Goal: Task Accomplishment & Management: Complete application form

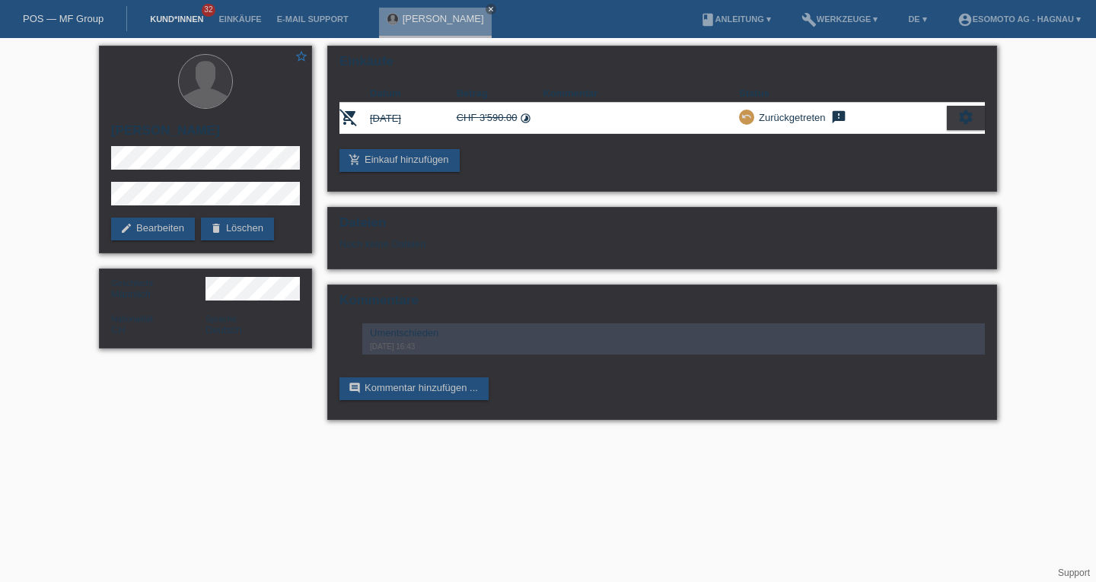
click at [165, 16] on link "Kund*innen" at bounding box center [176, 18] width 69 height 9
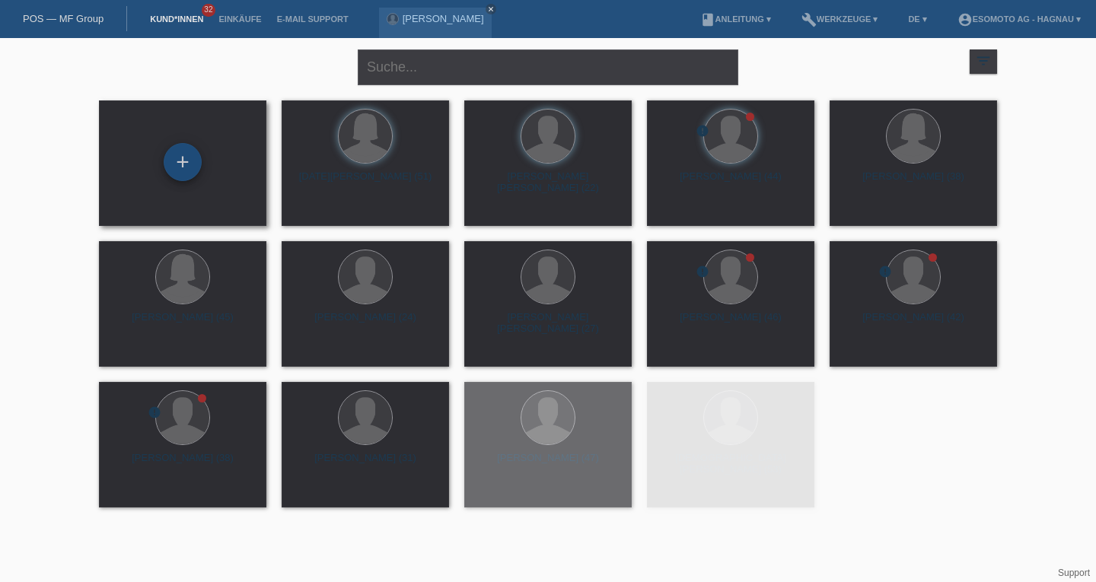
click at [183, 161] on div "+" at bounding box center [183, 162] width 38 height 38
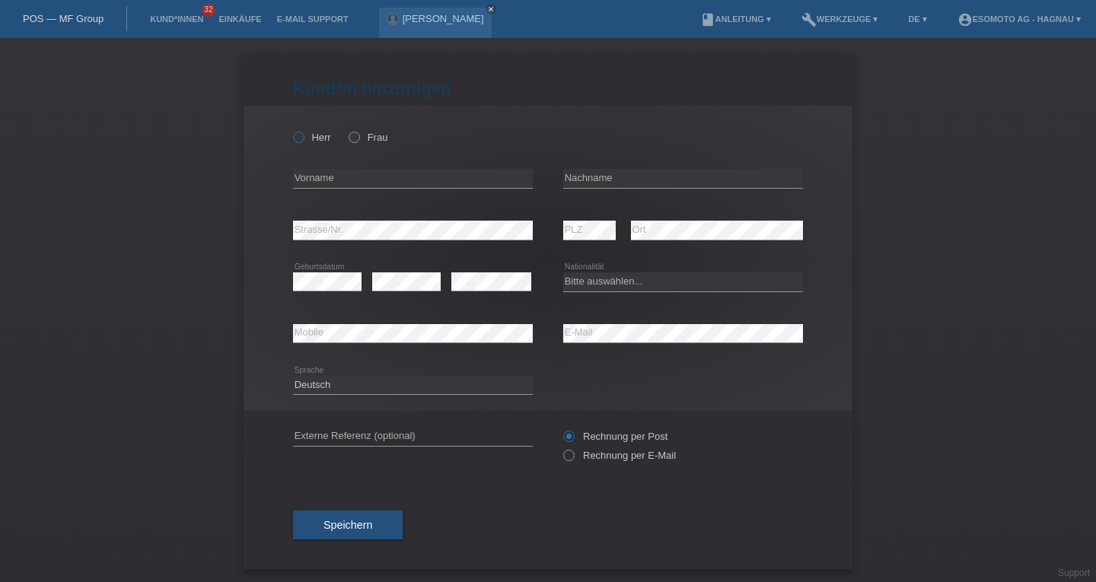
click at [291, 129] on icon at bounding box center [291, 129] width 0 height 0
click at [295, 142] on input "Herr" at bounding box center [298, 137] width 10 height 10
radio input "true"
click at [352, 196] on div "error Vorname" at bounding box center [413, 179] width 240 height 52
click at [356, 187] on div "error Vorname" at bounding box center [413, 179] width 240 height 20
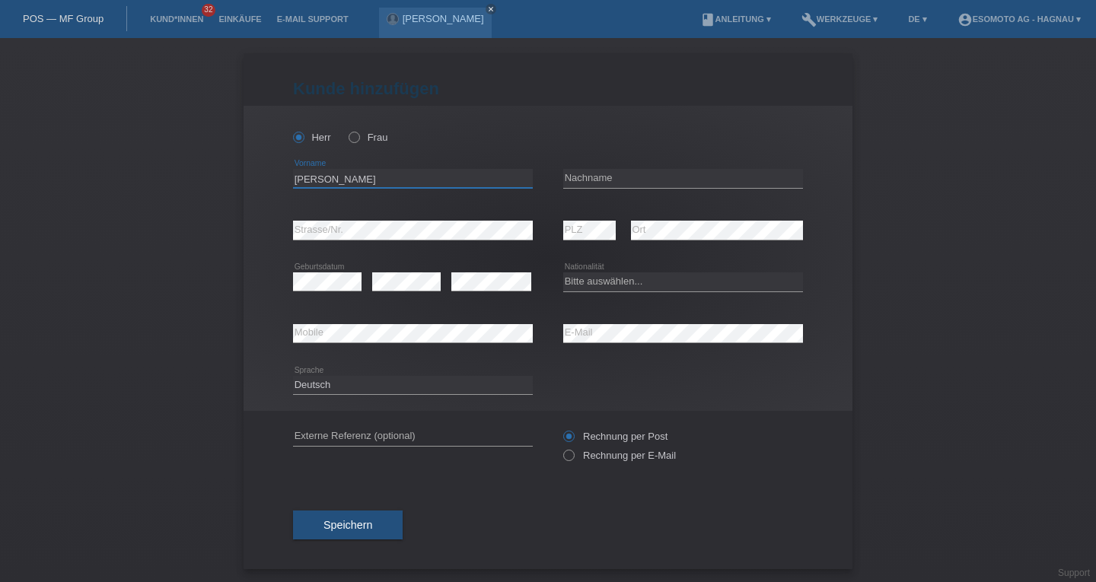
type input "Francis Javier"
click at [617, 182] on input "text" at bounding box center [683, 178] width 240 height 19
type input "Corporan Castillo"
click at [585, 285] on select "Bitte auswählen... Schweiz Deutschland Liechtenstein Österreich ------------ Af…" at bounding box center [683, 282] width 240 height 18
select select "ES"
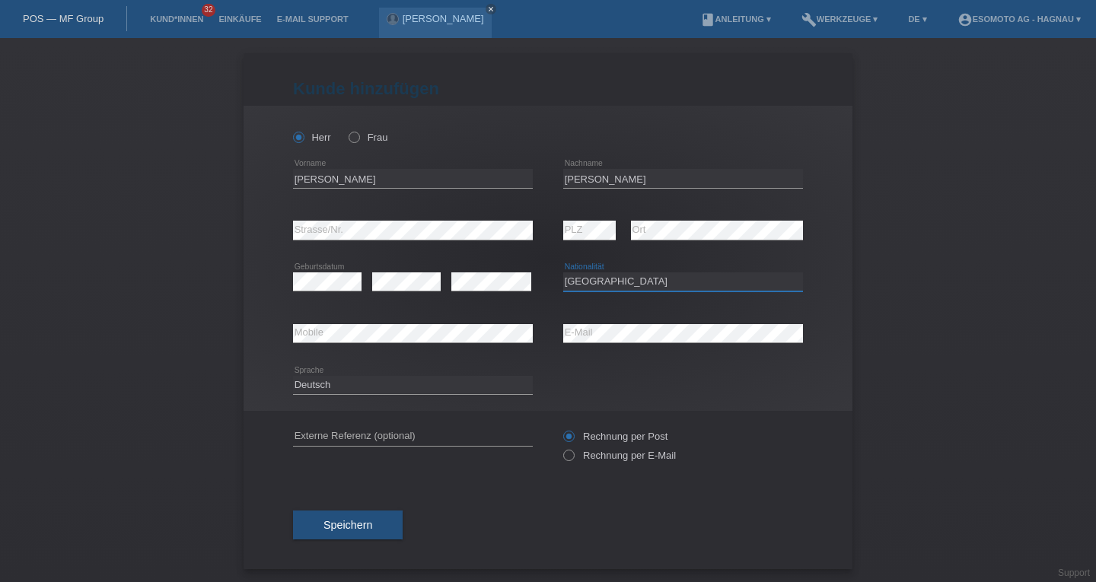
click at [563, 273] on select "Bitte auswählen... Schweiz Deutschland Liechtenstein Österreich ------------ Af…" at bounding box center [683, 282] width 240 height 18
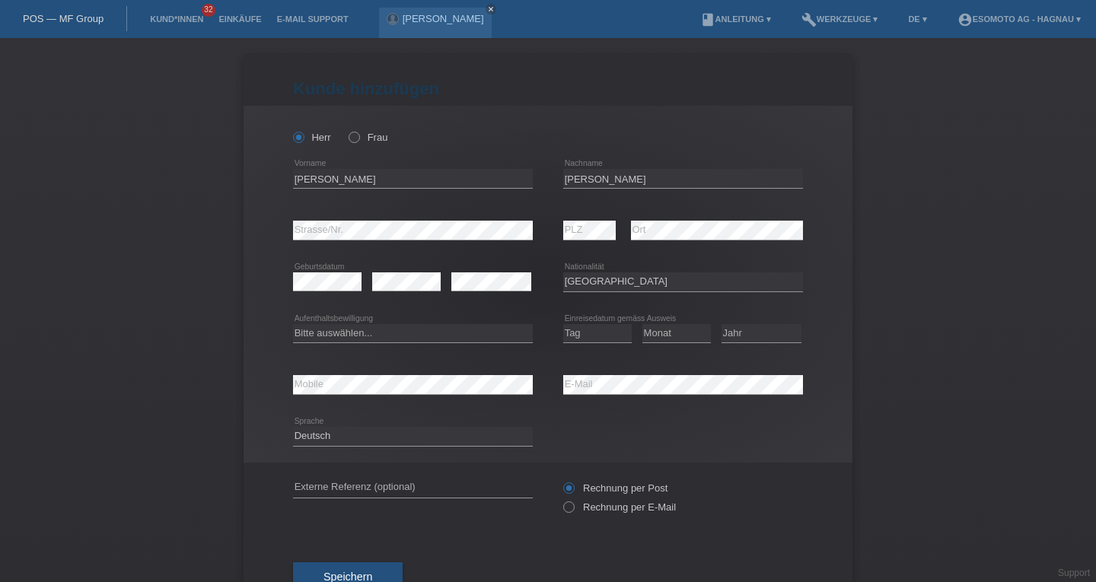
click at [348, 323] on div "Bitte auswählen... C B B - Flüchtlingsstatus Andere error Aufenthaltsbewilligung" at bounding box center [413, 334] width 240 height 52
click at [351, 330] on select "Bitte auswählen... C B B - Flüchtlingsstatus Andere" at bounding box center [413, 333] width 240 height 18
select select "B"
click at [293, 324] on select "Bitte auswählen... C B B - Flüchtlingsstatus Andere" at bounding box center [413, 333] width 240 height 18
click at [579, 335] on select "Tag 01 02 03 04 05 06 07 08 09 10 11" at bounding box center [597, 333] width 69 height 18
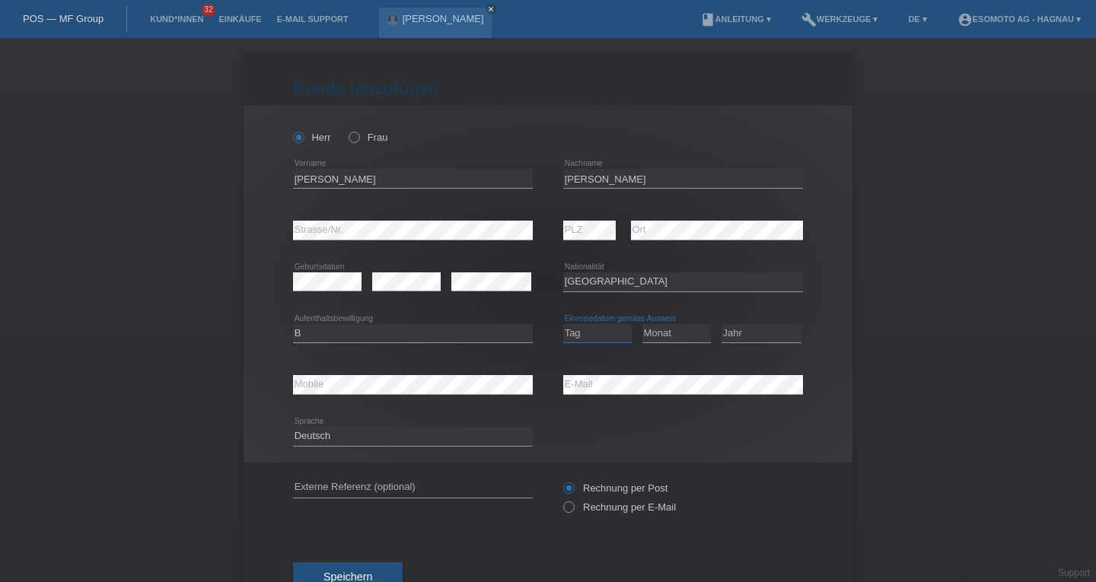
select select "23"
click at [563, 324] on select "Tag 01 02 03 04 05 06 07 08 09 10 11" at bounding box center [597, 333] width 69 height 18
click at [659, 336] on select "Monat 01 02 03 04 05 06 07 08 09 10 11" at bounding box center [677, 333] width 69 height 18
select select "06"
click at [643, 324] on select "Monat 01 02 03 04 05 06 07 08 09 10 11" at bounding box center [677, 333] width 69 height 18
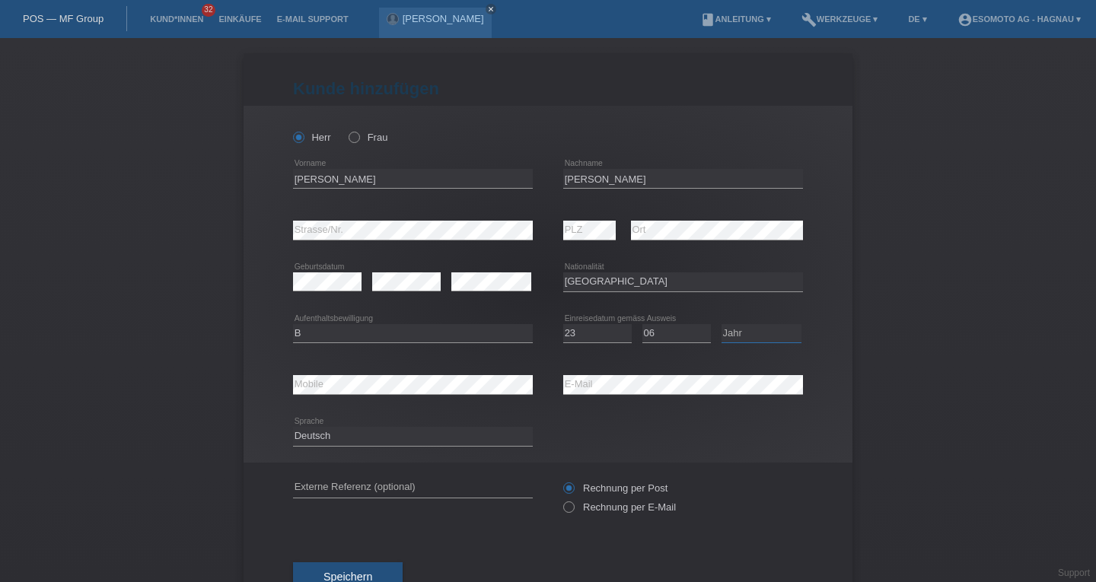
click at [734, 340] on select "Jahr 2025 2024 2023 2022 2021 2020 2019 2018 2017 2016 2015 2014 2013 2012 2011…" at bounding box center [762, 333] width 80 height 18
select select "2023"
click at [722, 324] on select "Jahr 2025 2024 2023 2022 2021 2020 2019 2018 2017 2016 2015 2014 2013 2012 2011…" at bounding box center [762, 333] width 80 height 18
click at [187, 391] on div "Kund*in hinzufügen Kunde hinzufügen Kundin hinzufügen Herr Frau Francis Javier …" at bounding box center [548, 310] width 1096 height 544
click at [266, 238] on div "Herr Frau Francis Javier error Vorname Corporan Castillo error" at bounding box center [548, 284] width 609 height 357
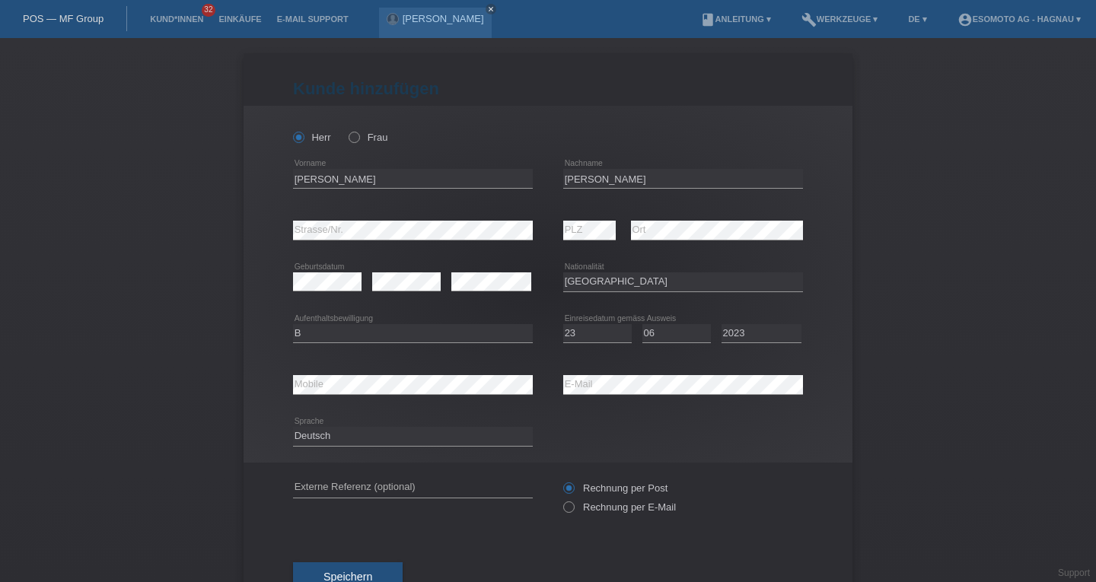
click at [198, 282] on div "Kund*in hinzufügen Kunde hinzufügen Kundin hinzufügen Herr Frau Francis Javier …" at bounding box center [548, 310] width 1096 height 544
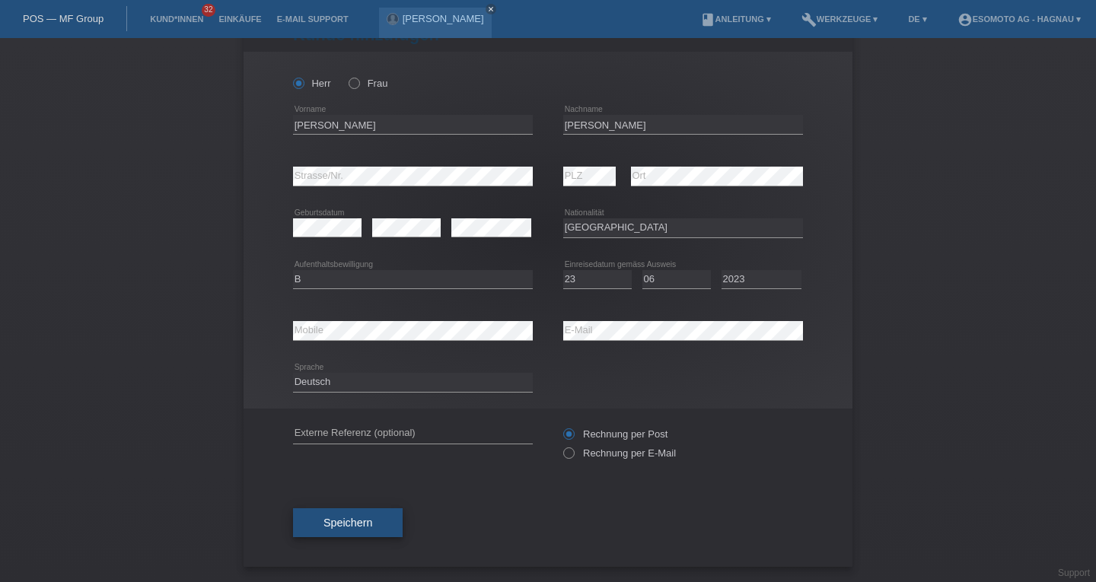
click at [365, 519] on span "Speichern" at bounding box center [348, 523] width 49 height 12
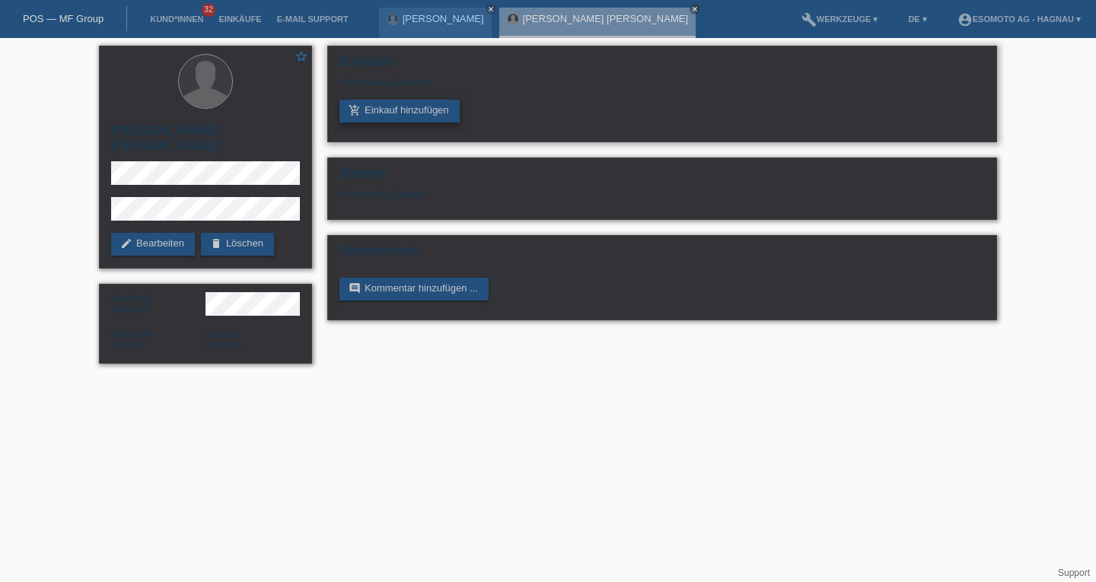
click at [408, 108] on link "add_shopping_cart Einkauf hinzufügen" at bounding box center [400, 111] width 120 height 23
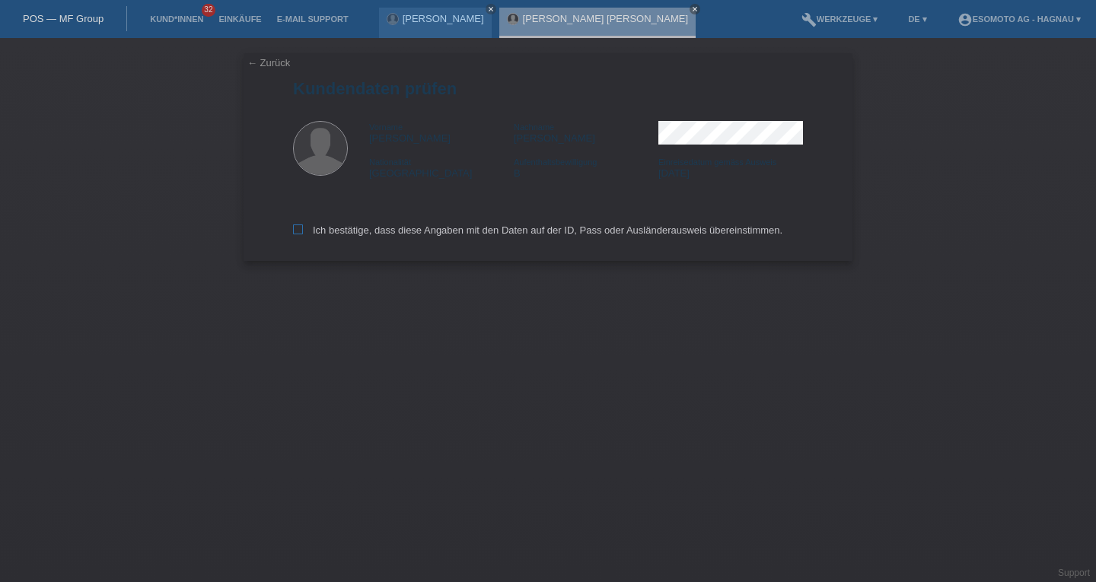
click at [298, 230] on icon at bounding box center [298, 230] width 10 height 10
click at [298, 230] on input "Ich bestätige, dass diese Angaben mit den Daten auf der ID, Pass oder Ausländer…" at bounding box center [298, 230] width 10 height 10
checkbox input "true"
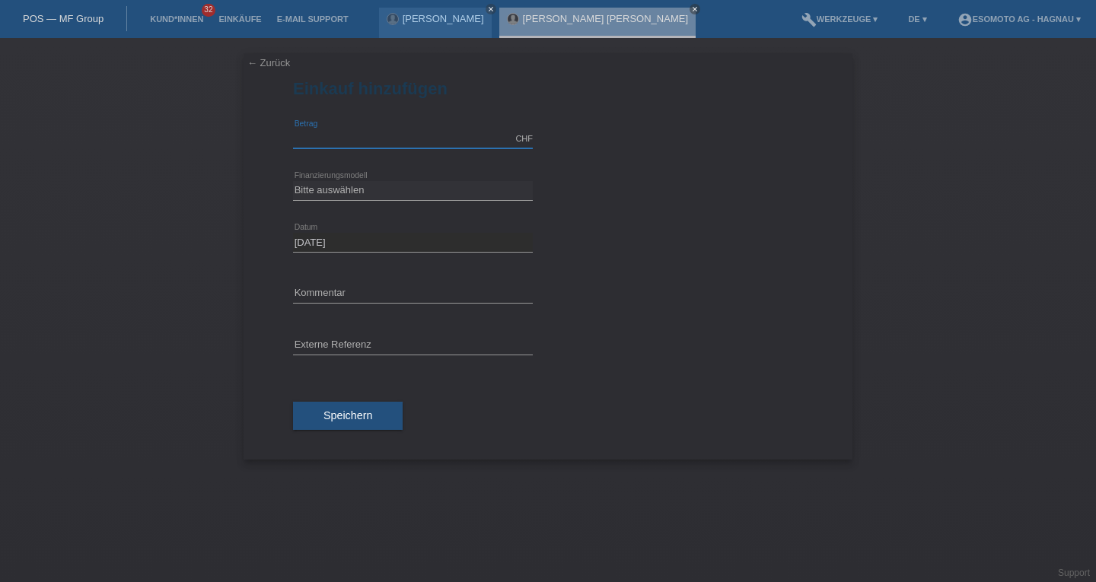
click at [346, 138] on input "text" at bounding box center [413, 138] width 240 height 19
click at [320, 192] on select "Bitte auswählen Fixe Raten Kauf auf Rechnung mit Teilzahlungsoption" at bounding box center [413, 190] width 240 height 18
select select "69"
click at [293, 181] on select "Bitte auswählen Fixe Raten Kauf auf Rechnung mit Teilzahlungsoption" at bounding box center [413, 190] width 240 height 18
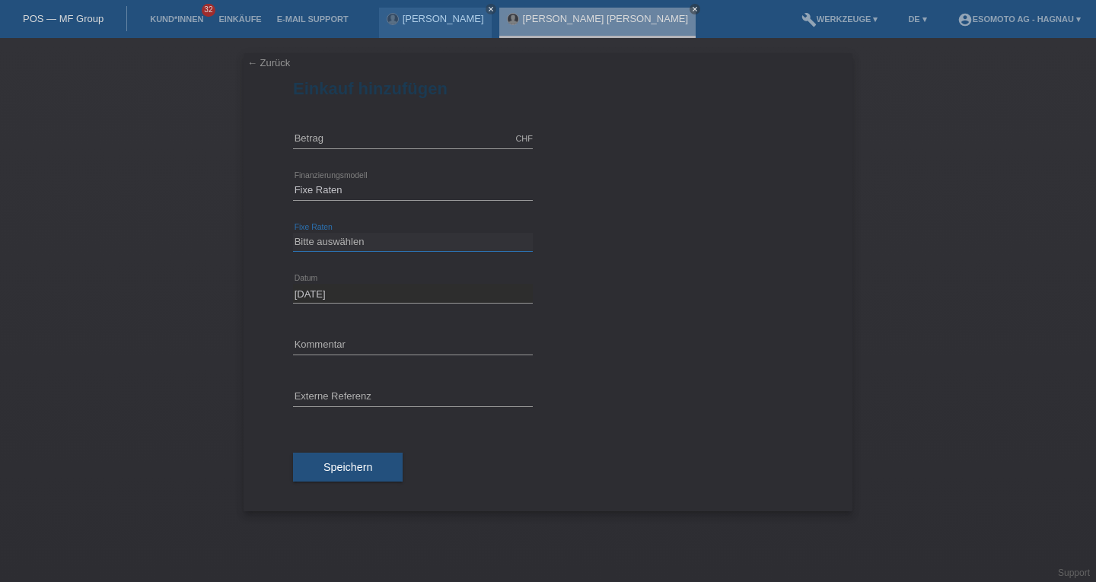
click at [330, 234] on select "Bitte auswählen 12 Raten 24 Raten 36 Raten 48 Raten" at bounding box center [413, 242] width 240 height 18
select select "139"
click at [293, 233] on select "Bitte auswählen 12 Raten 24 Raten 36 Raten 48 Raten" at bounding box center [413, 242] width 240 height 18
click at [336, 132] on input "text" at bounding box center [413, 138] width 240 height 19
click at [307, 140] on input "4800" at bounding box center [413, 138] width 240 height 19
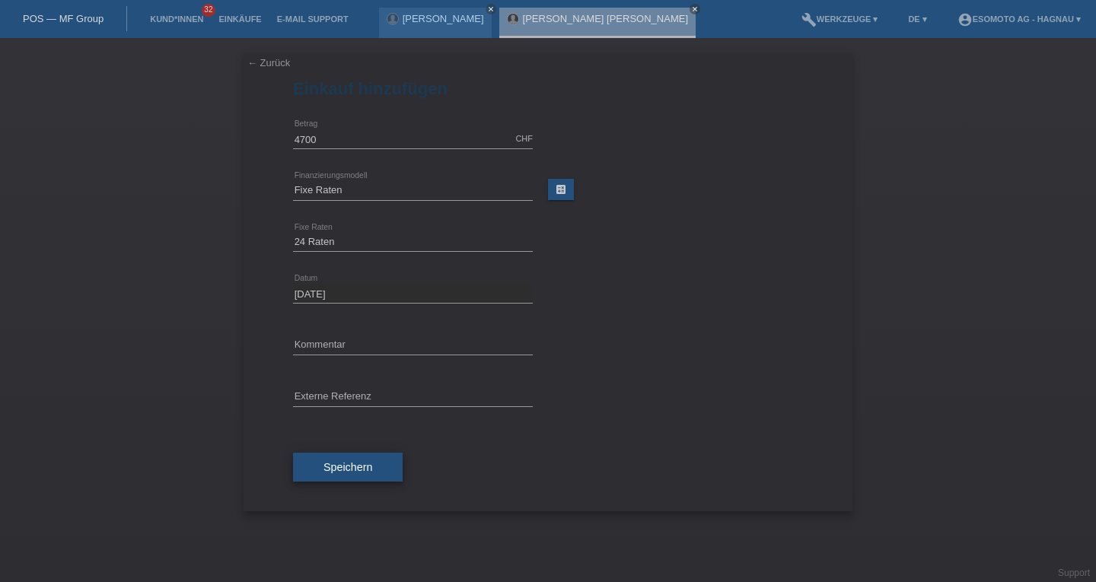
type input "4700.00"
click at [353, 473] on span "Speichern" at bounding box center [348, 467] width 49 height 12
